Goal: Transaction & Acquisition: Purchase product/service

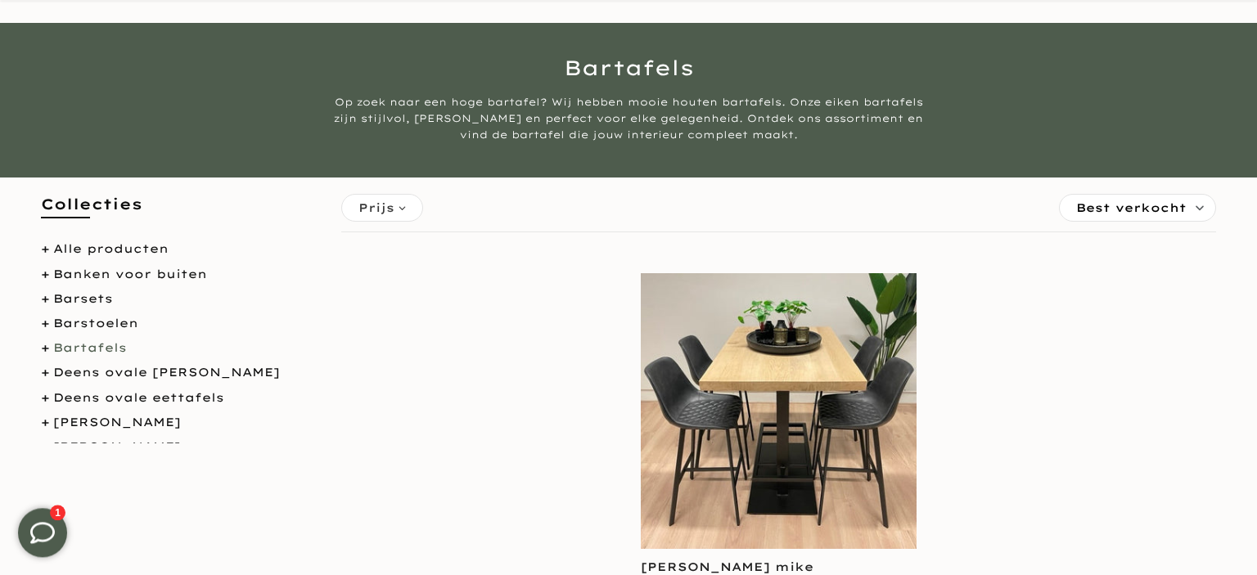
scroll to position [173, 0]
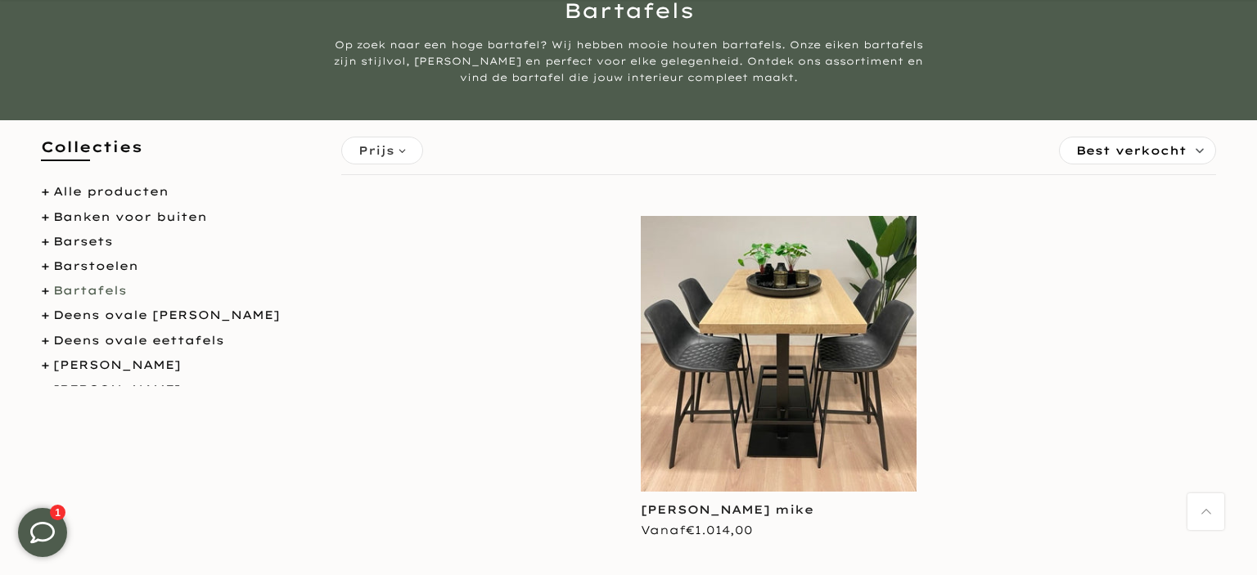
click at [93, 295] on link "Bartafels" at bounding box center [90, 290] width 74 height 15
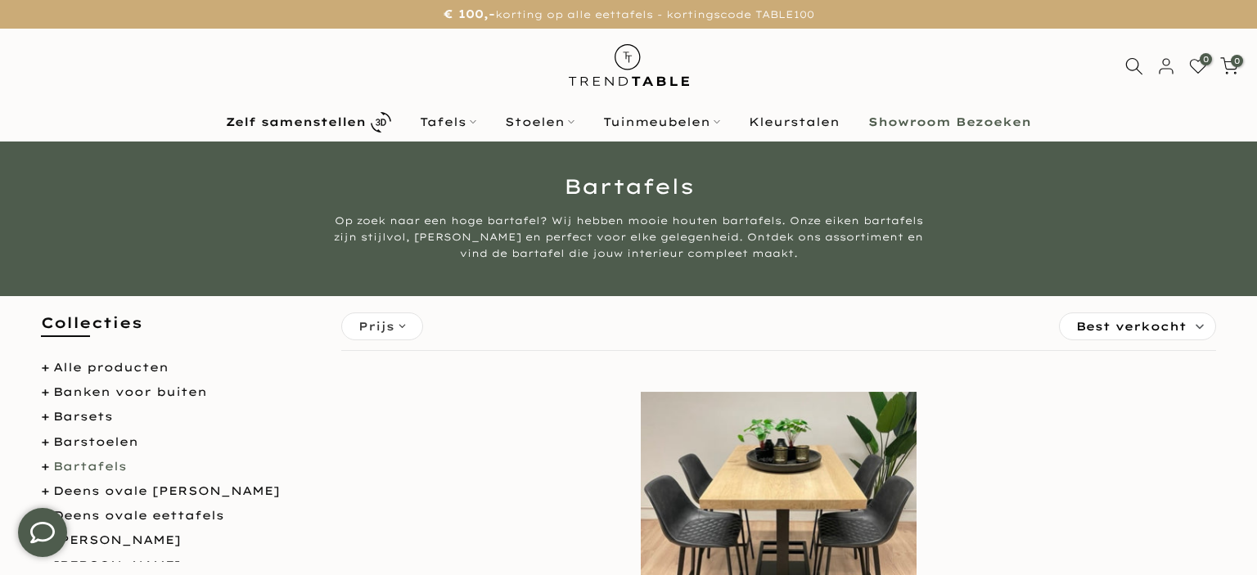
scroll to position [173, 0]
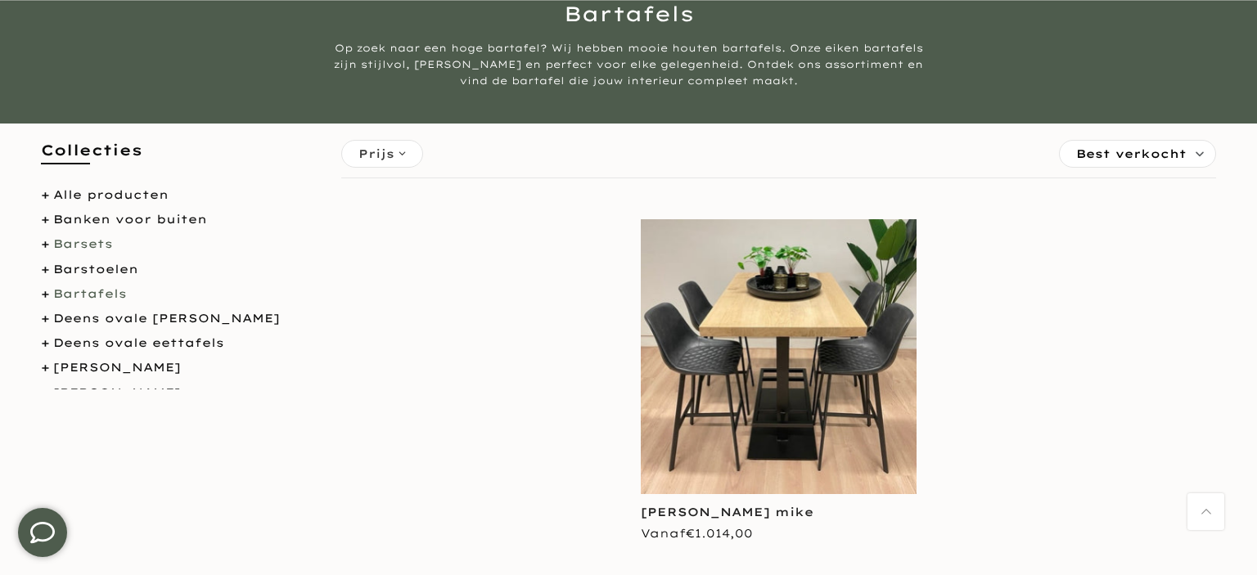
click at [93, 244] on link "Barsets" at bounding box center [83, 243] width 60 height 15
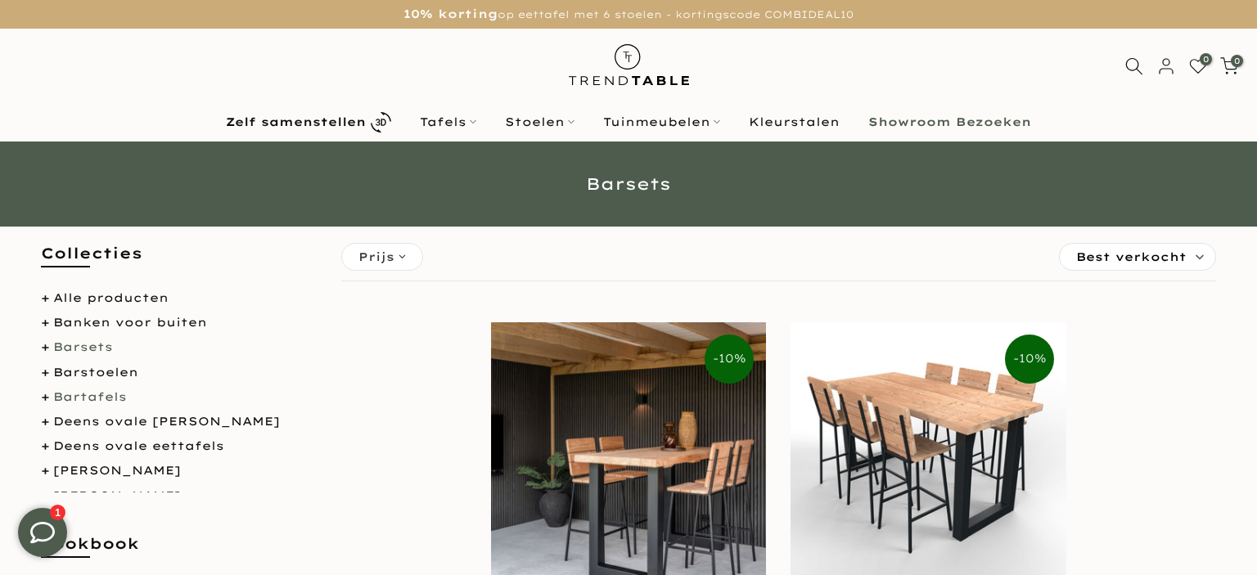
click at [92, 398] on link "Bartafels" at bounding box center [90, 397] width 74 height 15
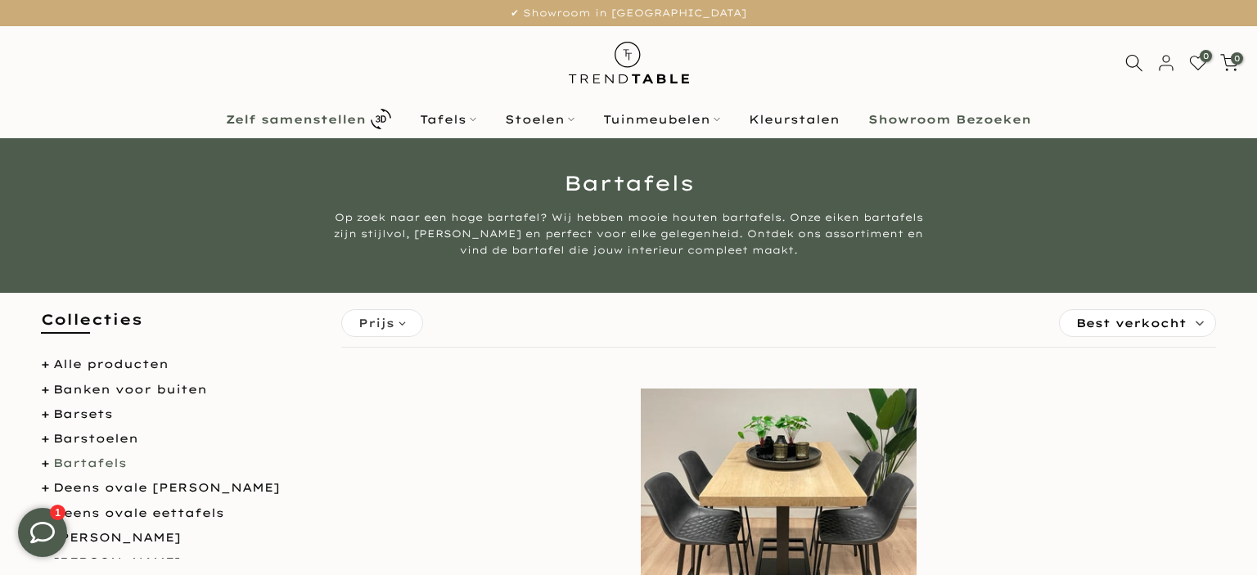
click at [332, 121] on b "Zelf samenstellen" at bounding box center [296, 119] width 140 height 11
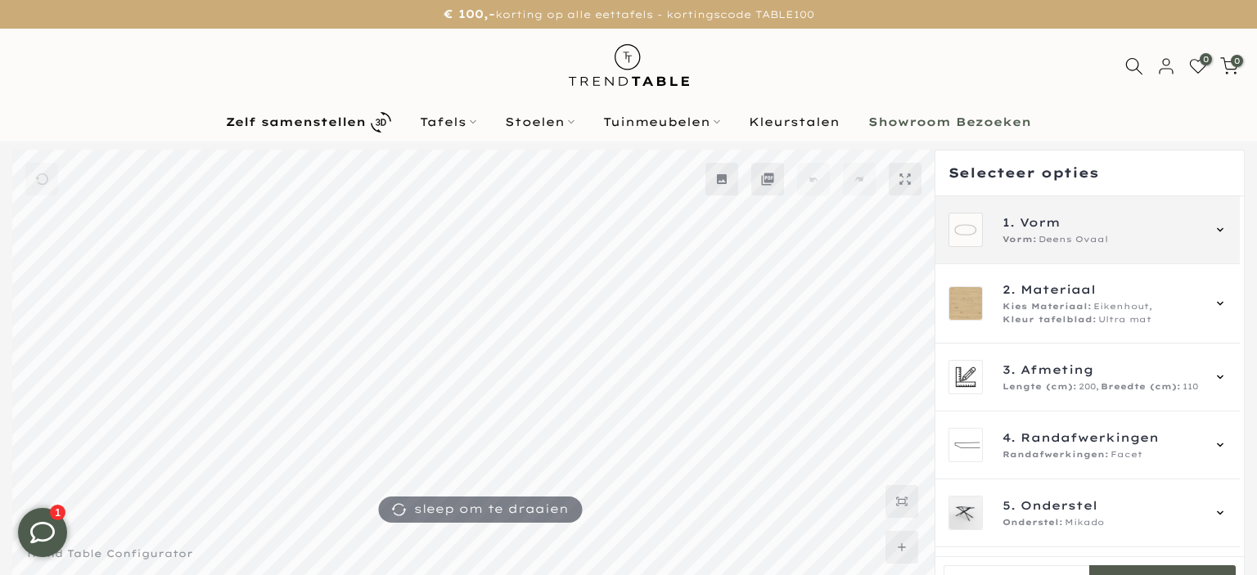
click at [1034, 222] on span "Vorm" at bounding box center [1040, 223] width 41 height 18
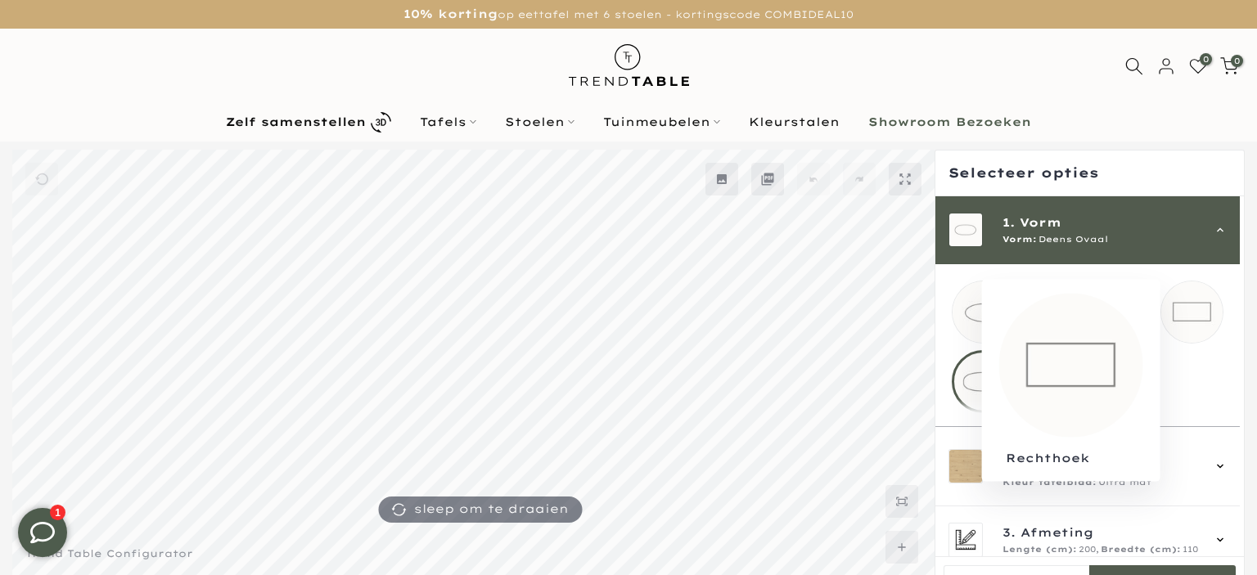
click at [1202, 312] on mmq-loader at bounding box center [1191, 312] width 61 height 61
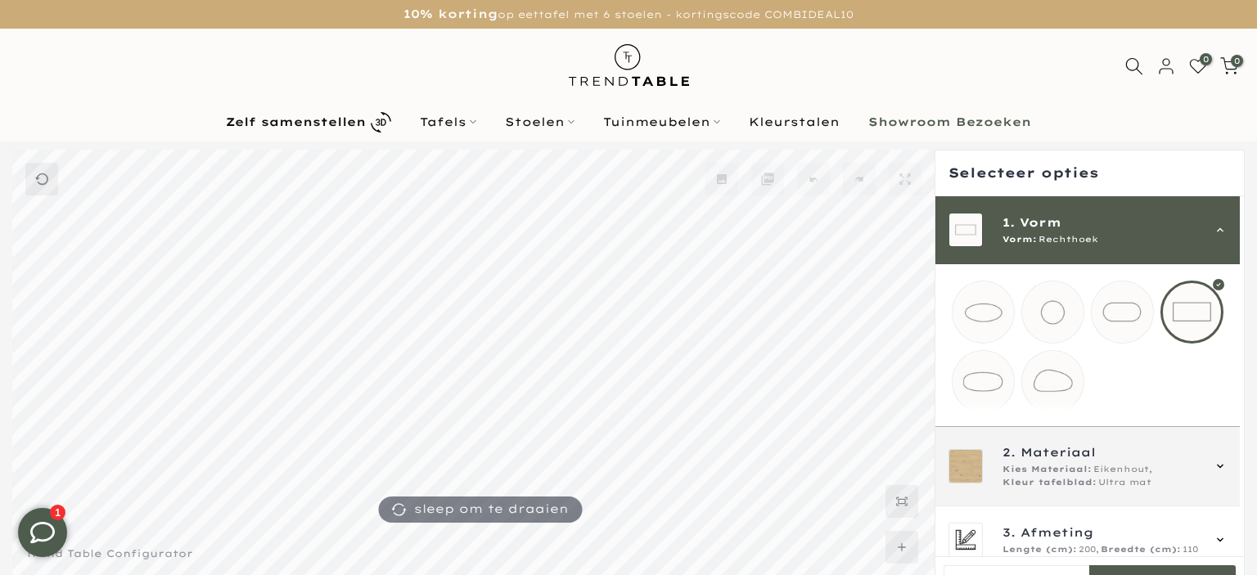
click at [1033, 476] on span "Kies Materiaal:" at bounding box center [1046, 469] width 89 height 13
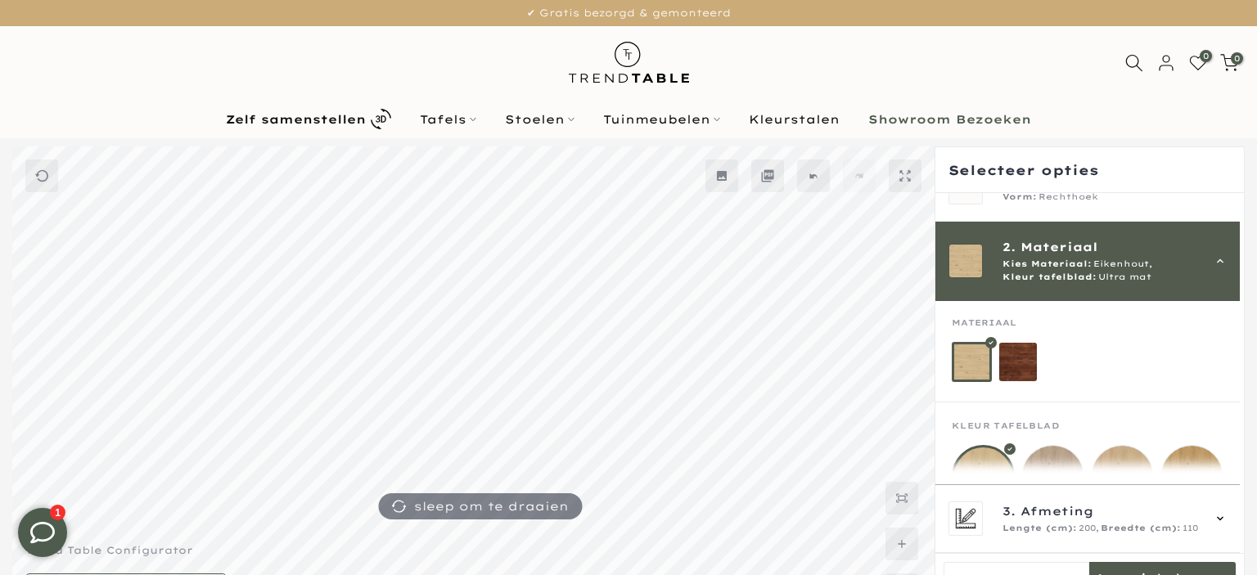
scroll to position [106, 0]
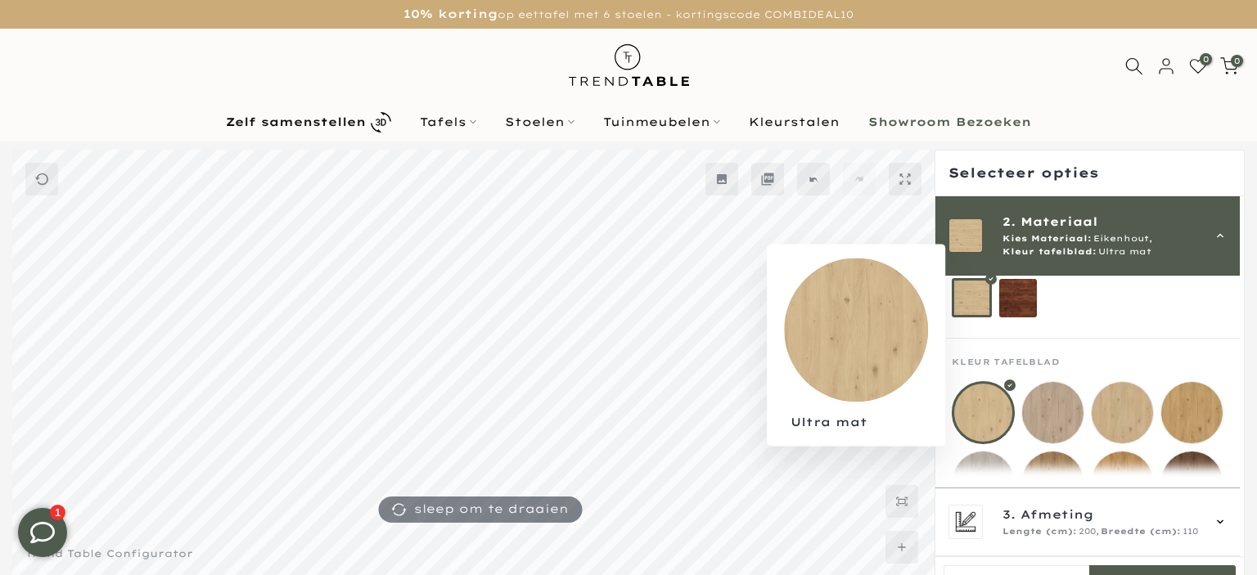
click at [967, 416] on div at bounding box center [983, 412] width 63 height 63
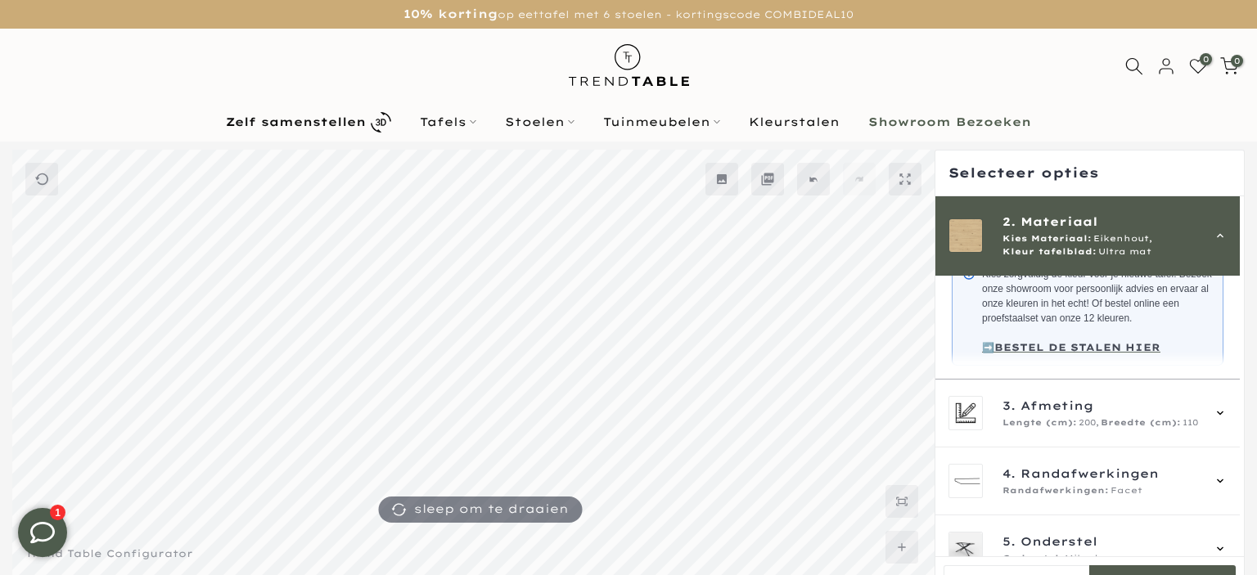
scroll to position [507, 0]
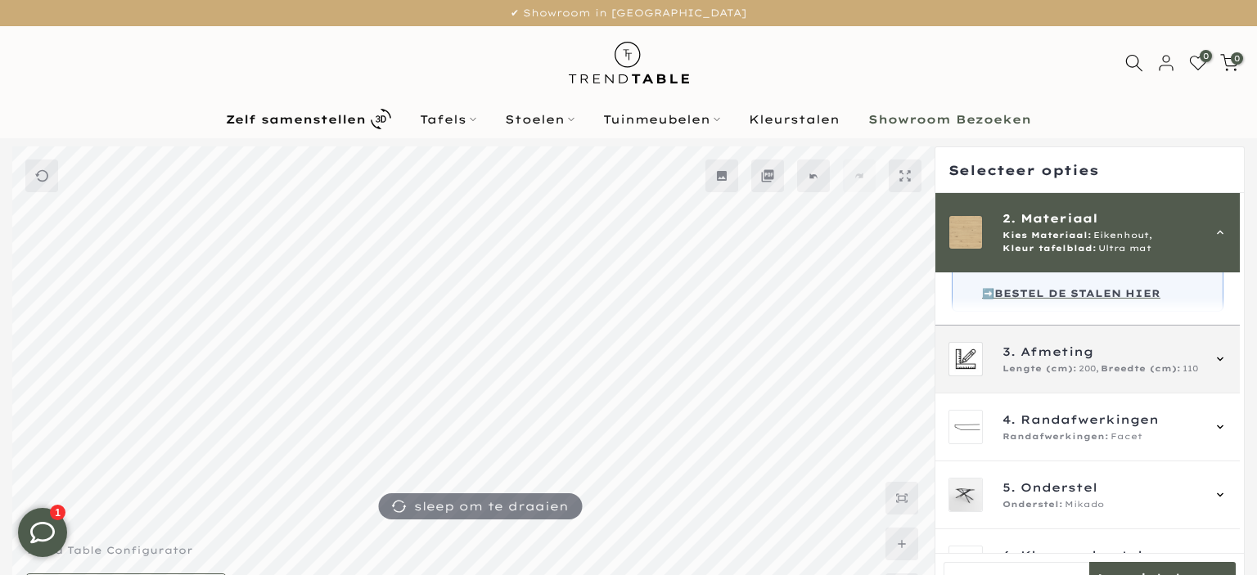
click at [1068, 376] on div "3. Afmeting Lengte (cm): 200, Breedte (cm): 110" at bounding box center [1101, 359] width 198 height 33
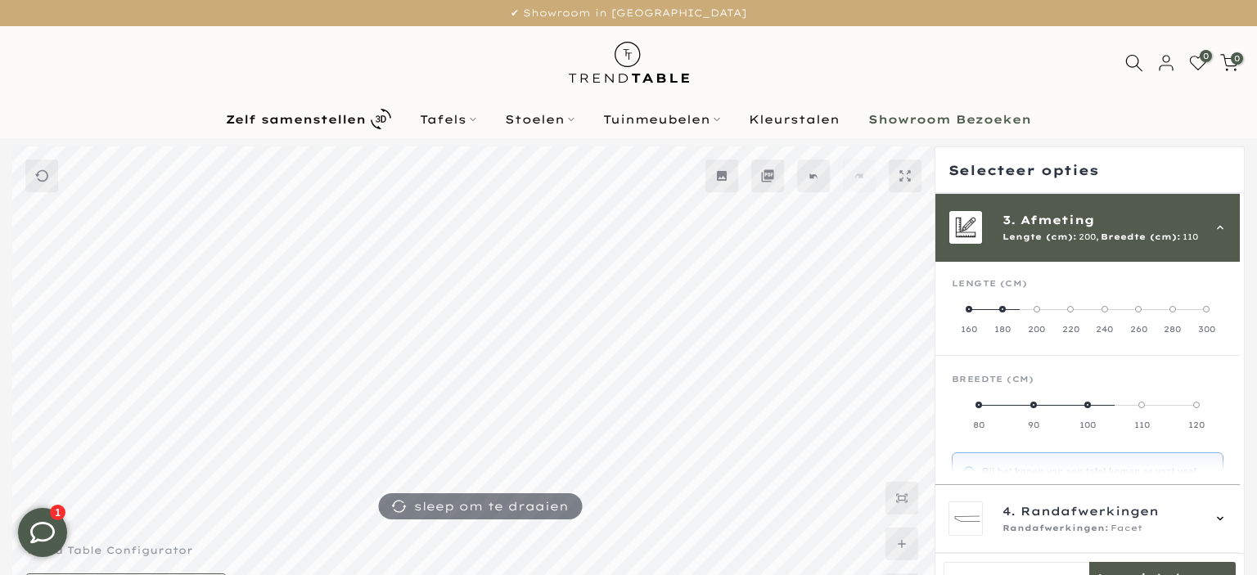
scroll to position [147, 0]
click at [1010, 312] on label "180" at bounding box center [1003, 318] width 34 height 33
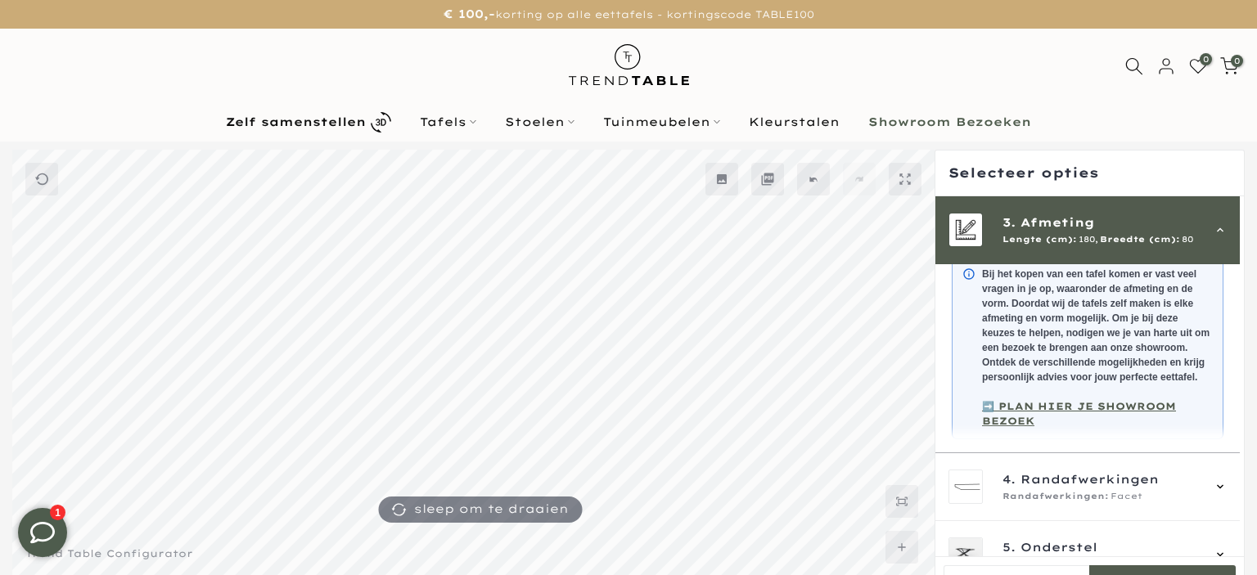
scroll to position [459, 0]
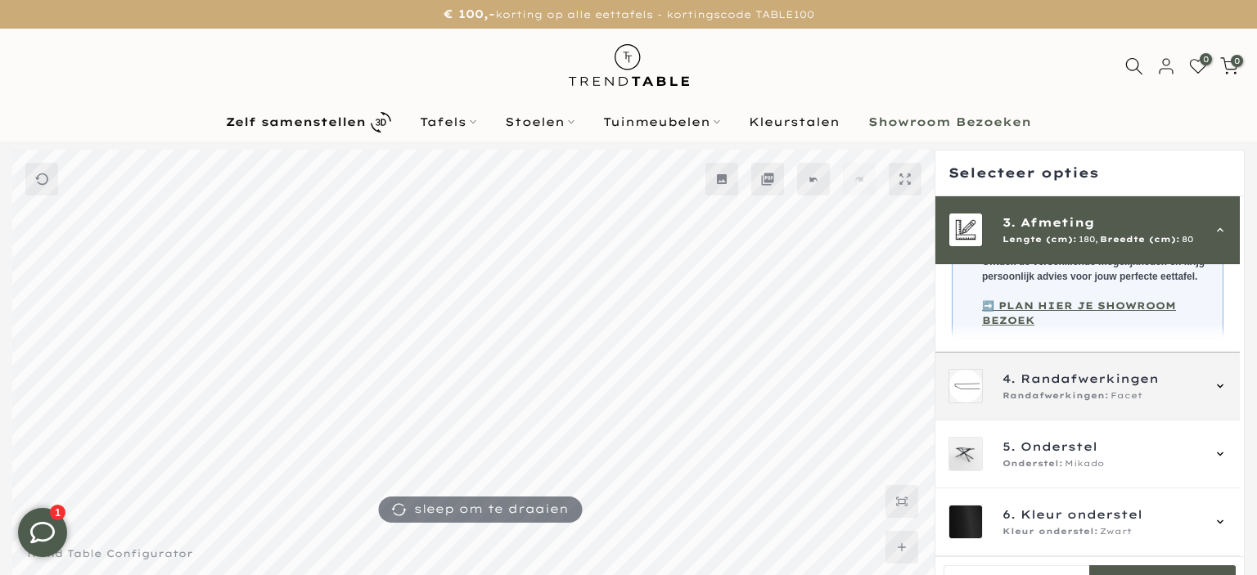
click at [1035, 391] on span "Randafwerkingen:" at bounding box center [1055, 396] width 106 height 13
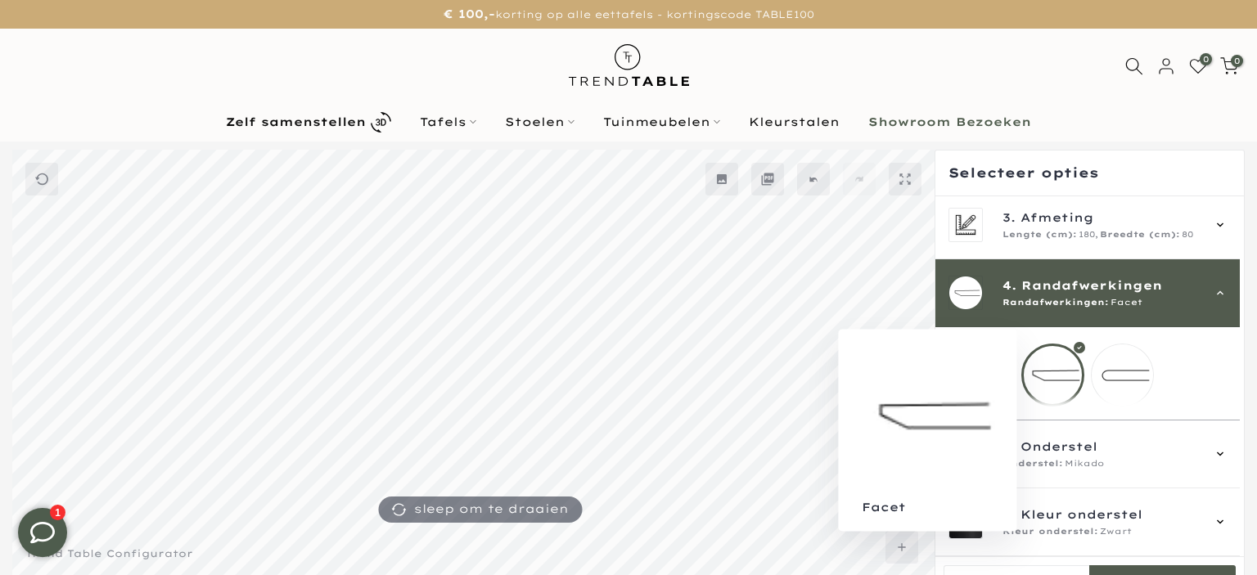
scroll to position [165, 0]
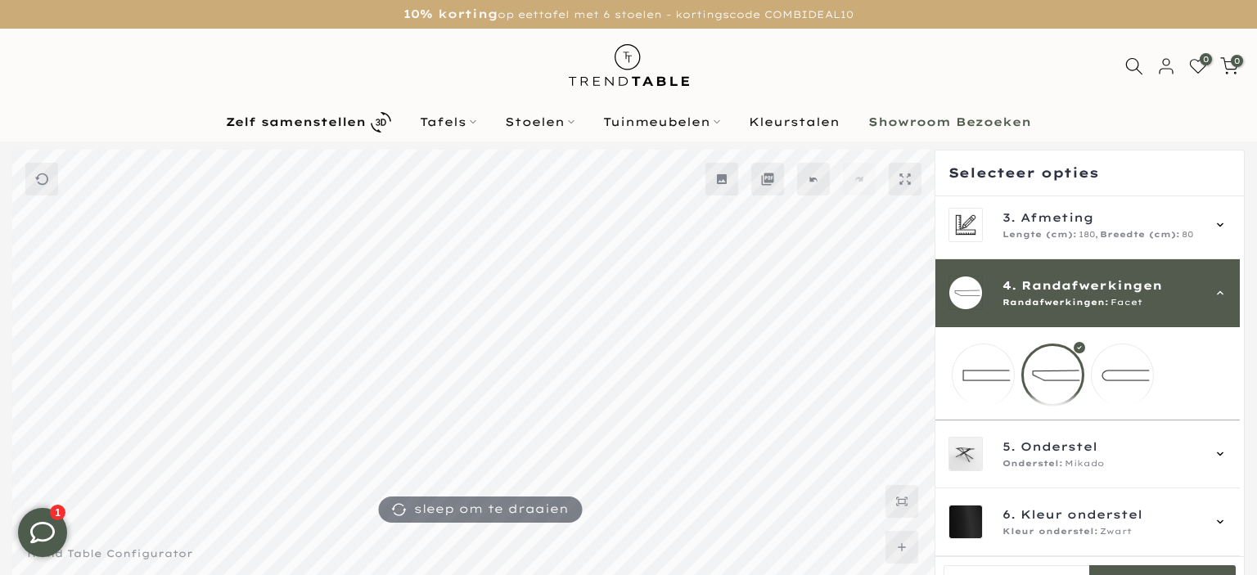
click at [1062, 360] on div at bounding box center [1052, 375] width 63 height 63
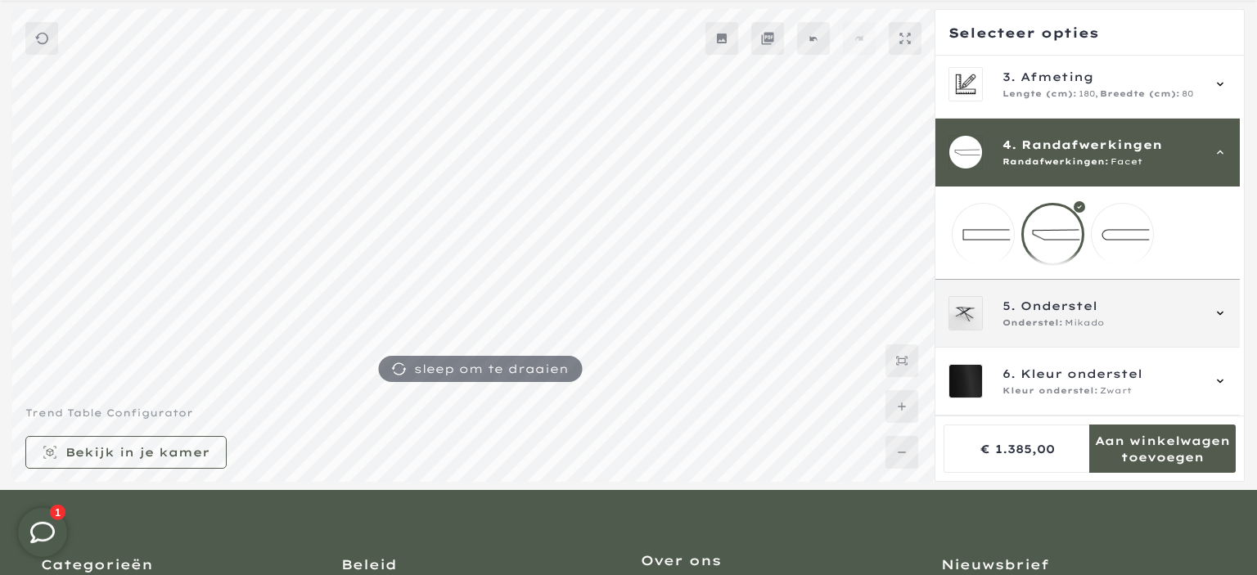
scroll to position [173, 0]
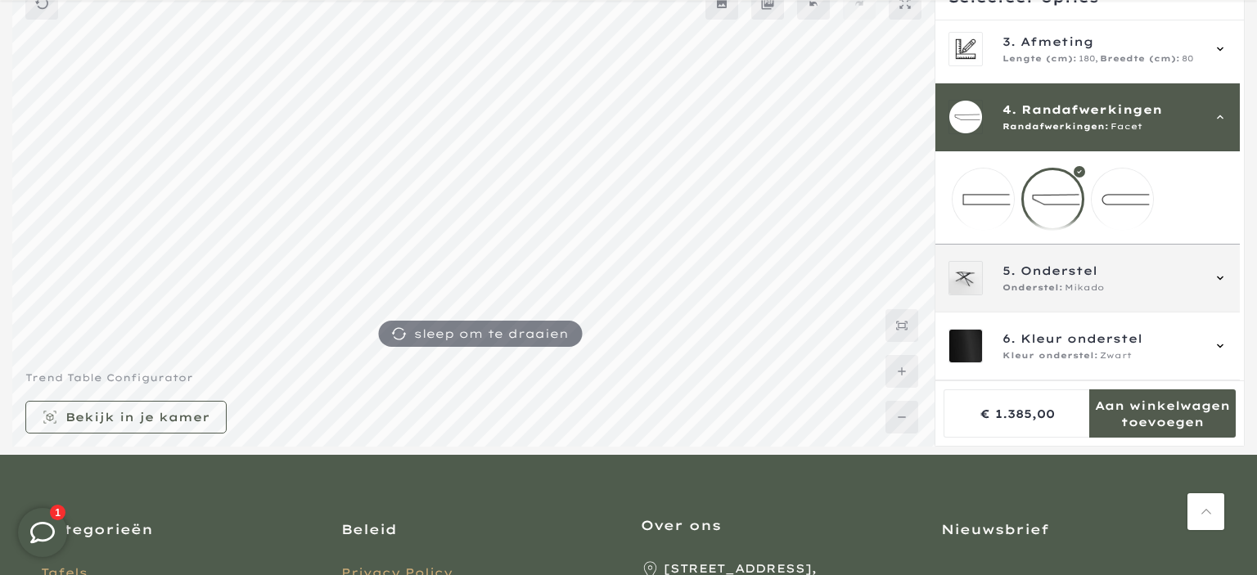
click at [1070, 297] on div "5. Onderstel Onderstel: Mikado" at bounding box center [1087, 279] width 304 height 68
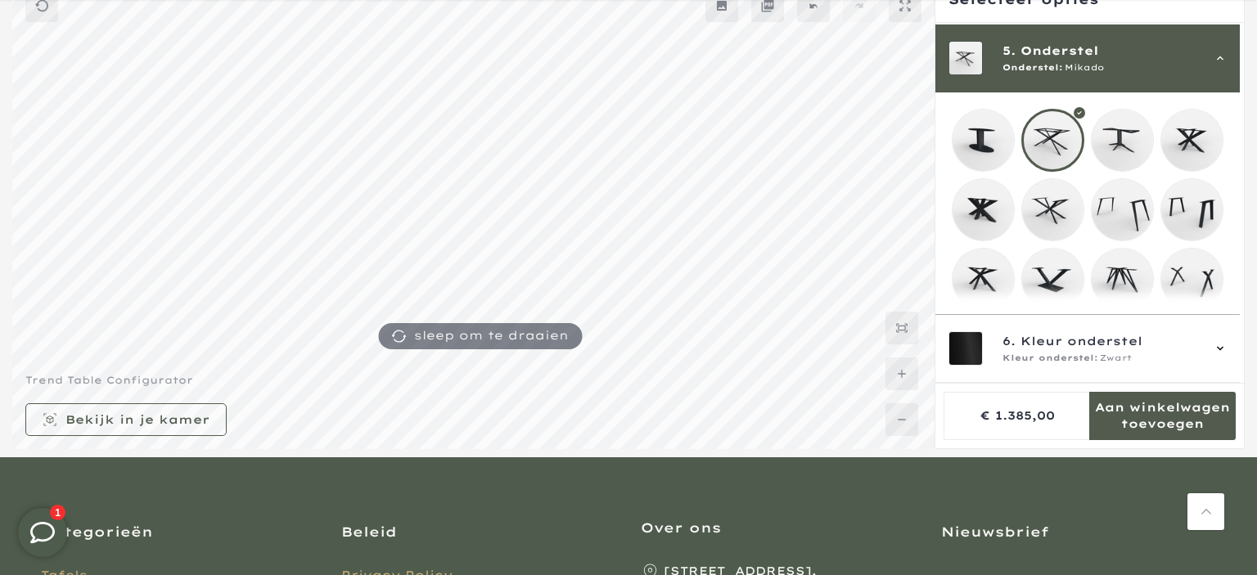
scroll to position [175, 0]
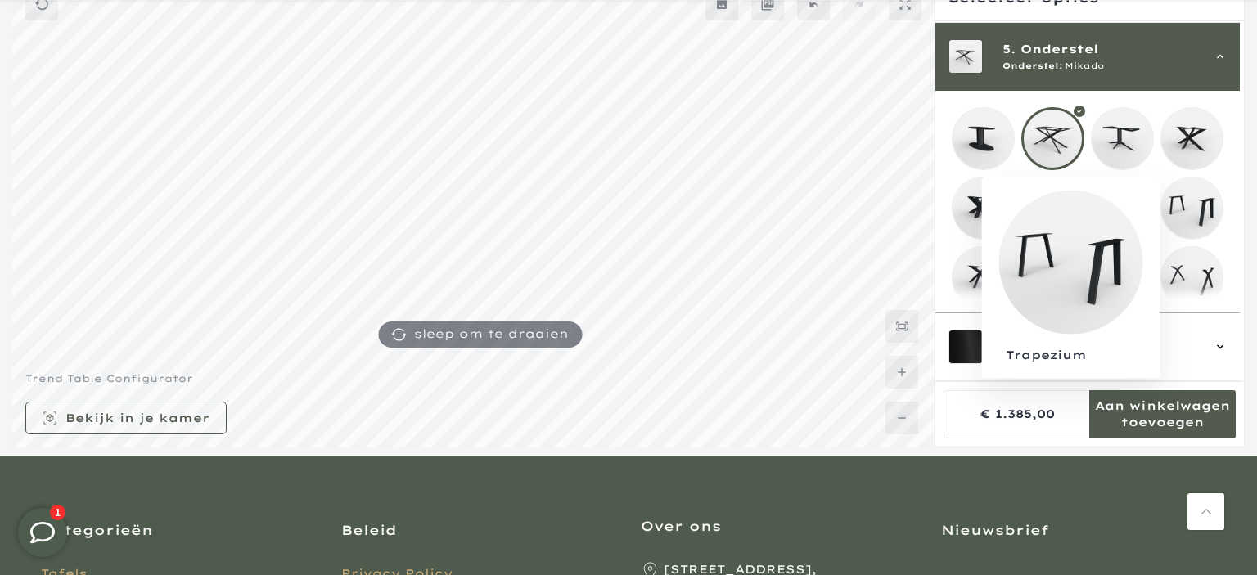
click at [1209, 214] on mmq-loader at bounding box center [1191, 208] width 61 height 61
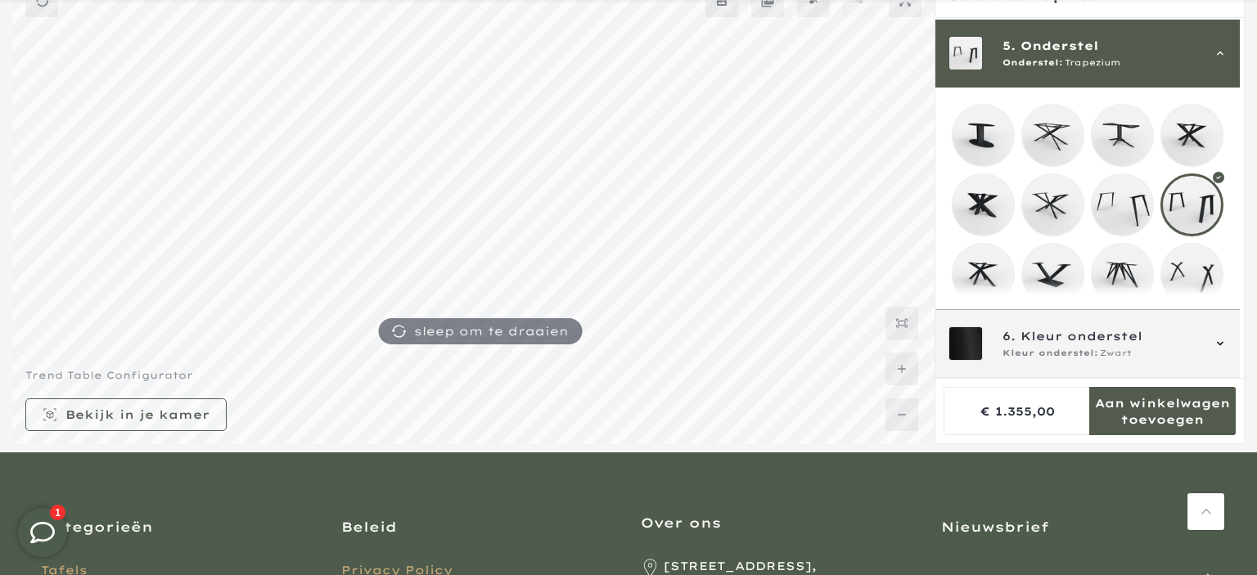
click at [1131, 345] on div "6. Kleur onderstel Kleur onderstel: Zwart" at bounding box center [1101, 343] width 198 height 33
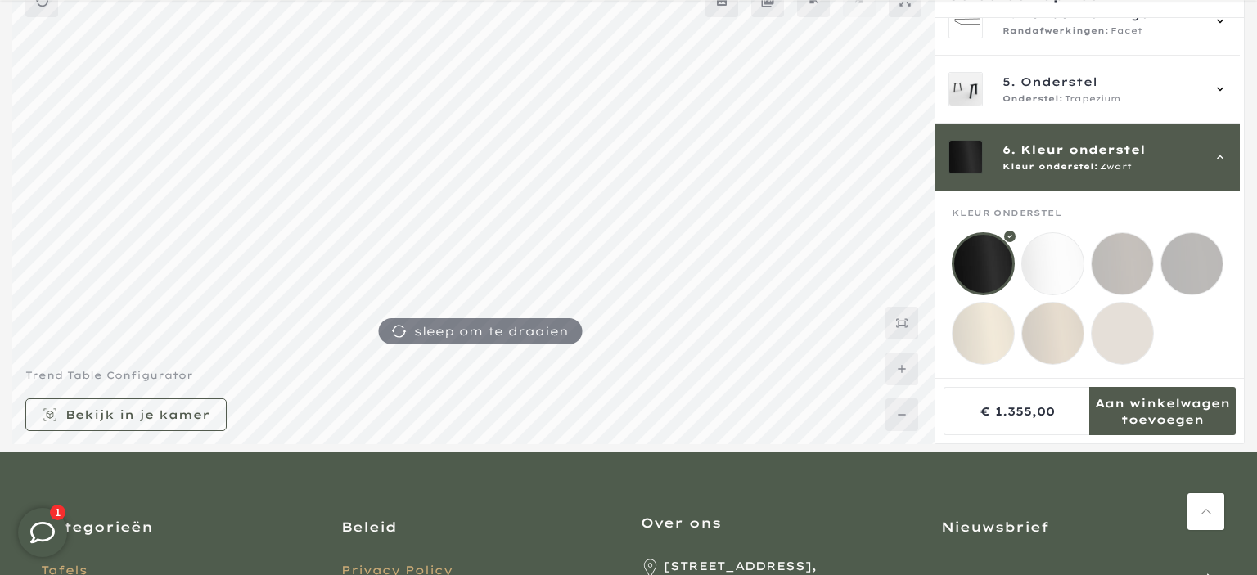
scroll to position [261, 0]
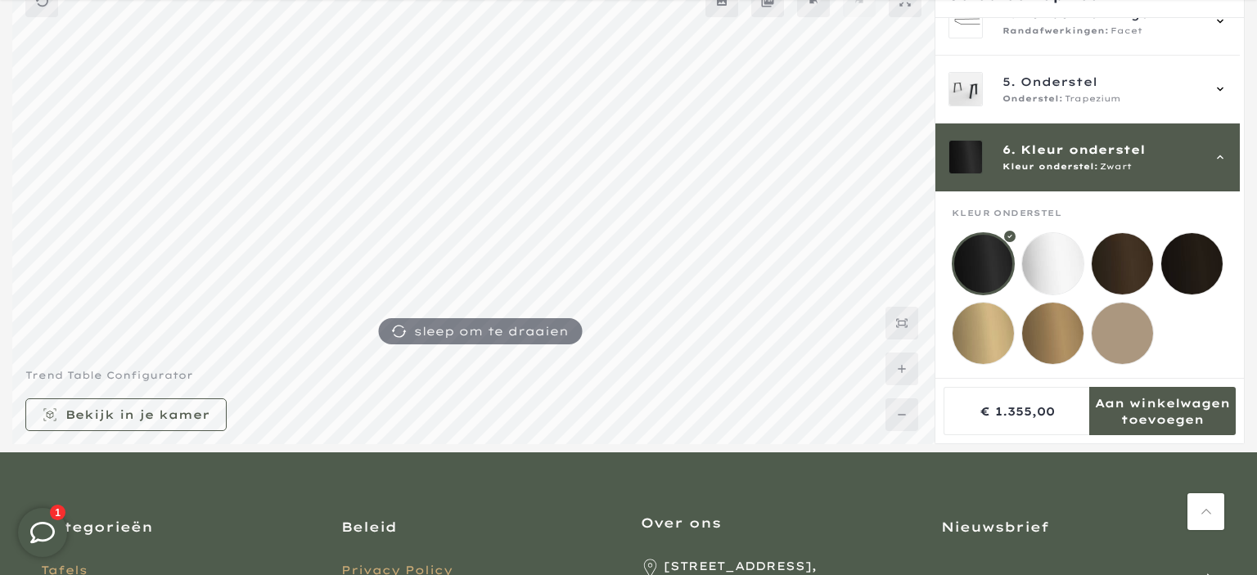
click at [983, 246] on div at bounding box center [983, 263] width 63 height 63
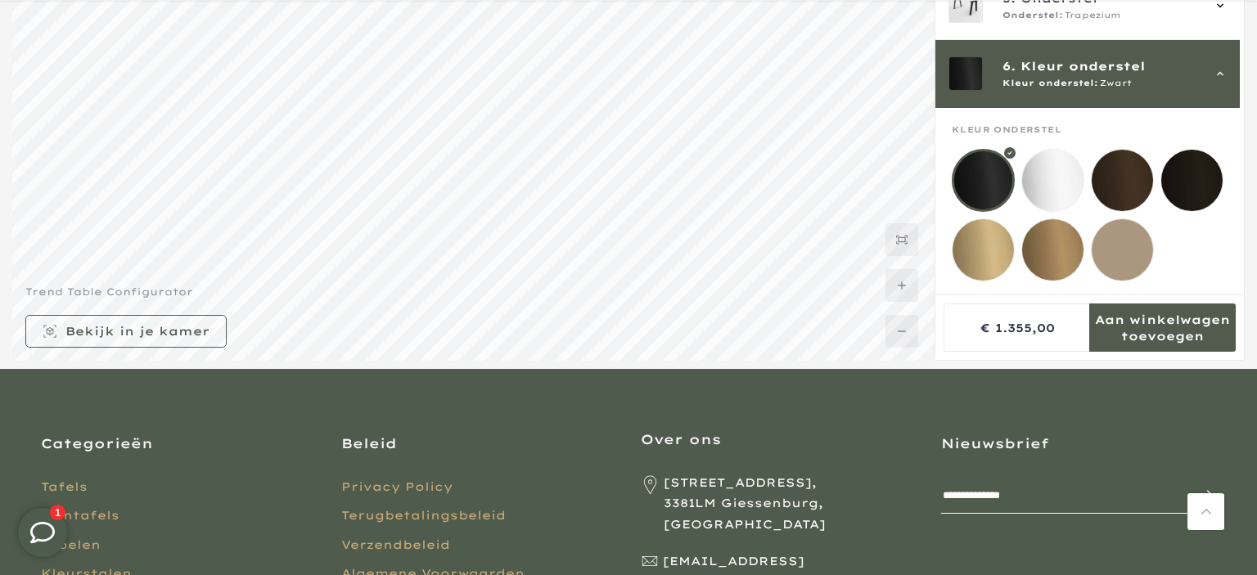
scroll to position [0, 0]
